Goal: Find specific page/section: Find specific page/section

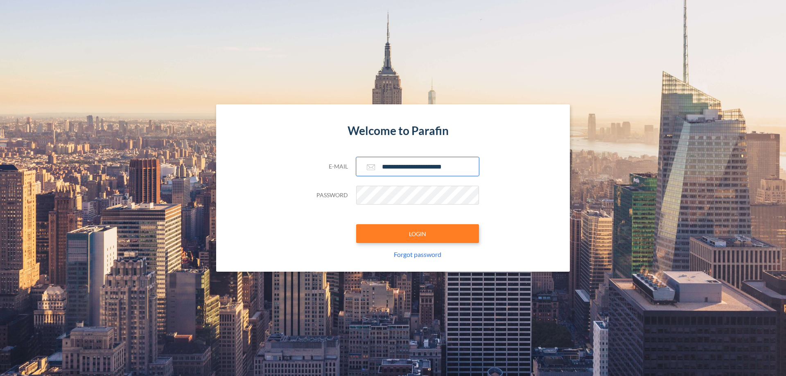
type input "**********"
click at [418, 234] on button "LOGIN" at bounding box center [417, 233] width 123 height 19
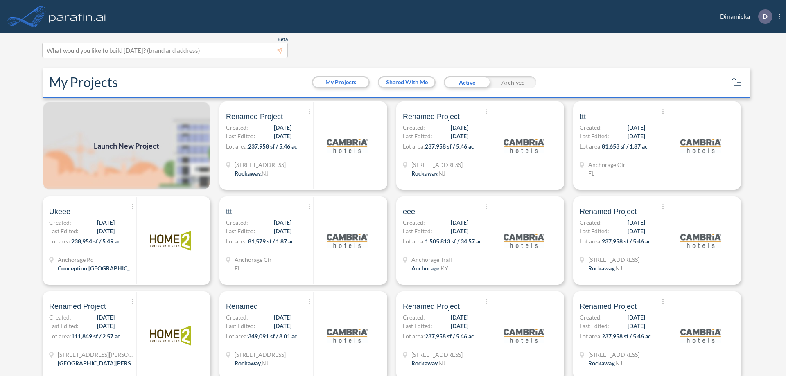
scroll to position [2, 0]
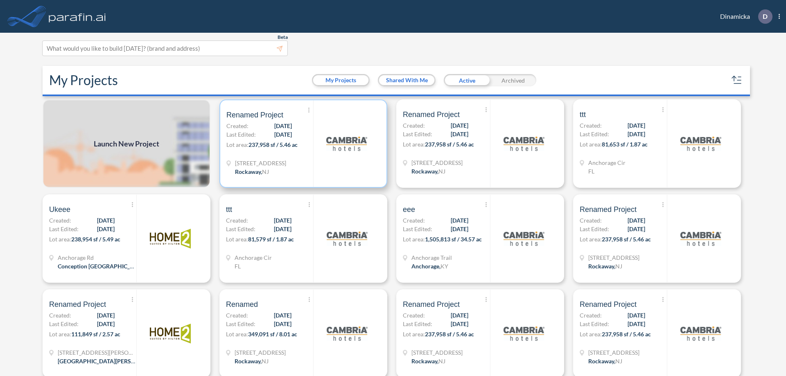
click at [302, 144] on p "Lot area: 237,958 sf / 5.46 ac" at bounding box center [269, 146] width 87 height 12
